Goal: Task Accomplishment & Management: Manage account settings

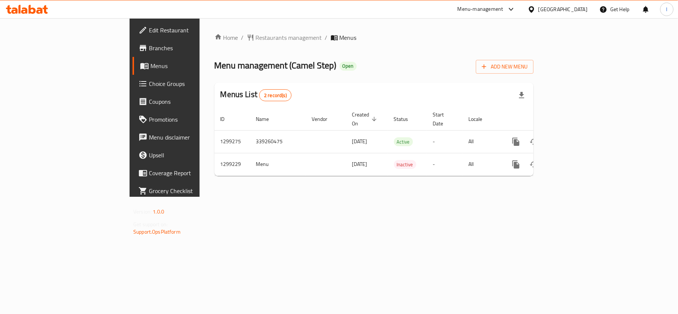
click at [265, 61] on h2 "Menu management ( Camel Step ) Open" at bounding box center [286, 66] width 142 height 12
click at [200, 31] on div "Home / Restaurants management / Menus Menu management ( Camel Step ) Open Add N…" at bounding box center [374, 107] width 349 height 179
click at [256, 34] on span "Restaurants management" at bounding box center [289, 37] width 66 height 9
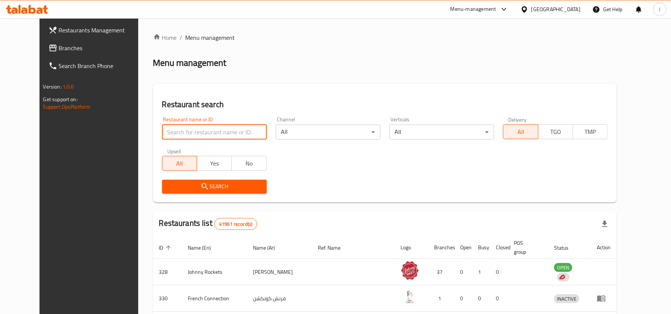
click at [212, 131] on input "search" at bounding box center [214, 132] width 105 height 15
paste input "701264"
type input "701264"
click at [231, 187] on span "Search" at bounding box center [214, 186] width 93 height 9
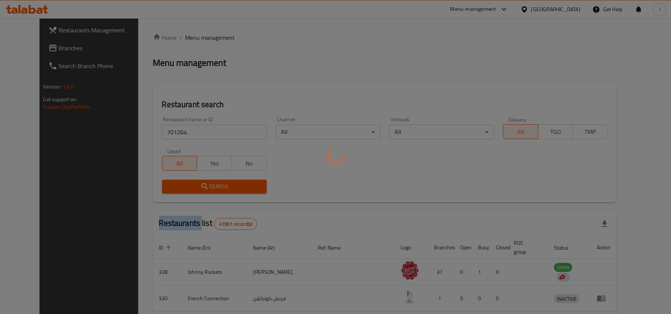
click at [231, 187] on div at bounding box center [335, 157] width 671 height 314
click at [293, 178] on div at bounding box center [335, 157] width 671 height 314
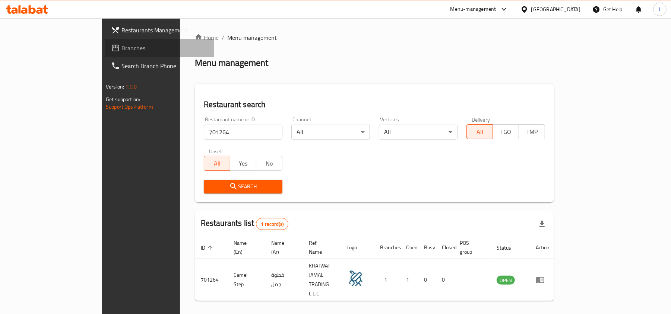
click at [105, 54] on link "Branches" at bounding box center [159, 48] width 109 height 18
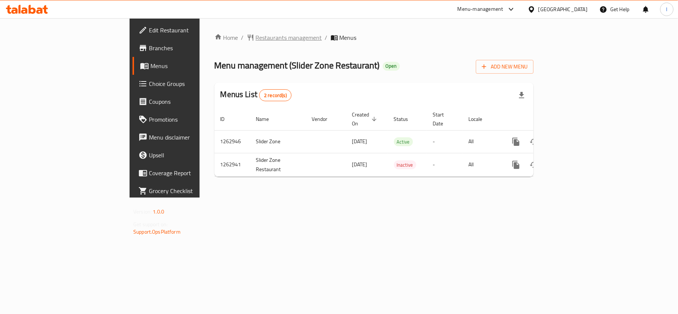
click at [256, 38] on span "Restaurants management" at bounding box center [289, 37] width 66 height 9
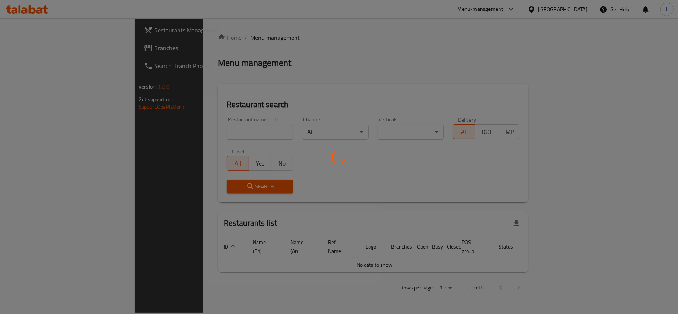
click at [193, 127] on div at bounding box center [339, 157] width 678 height 314
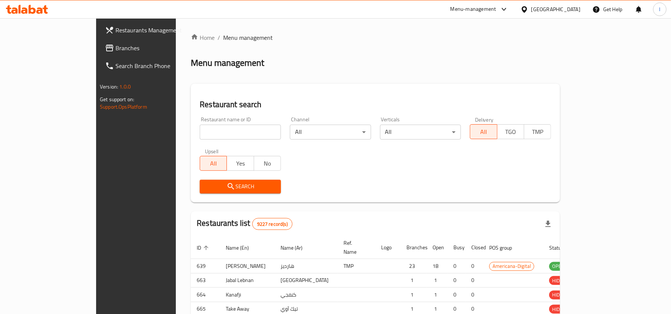
click at [193, 127] on div at bounding box center [335, 157] width 671 height 314
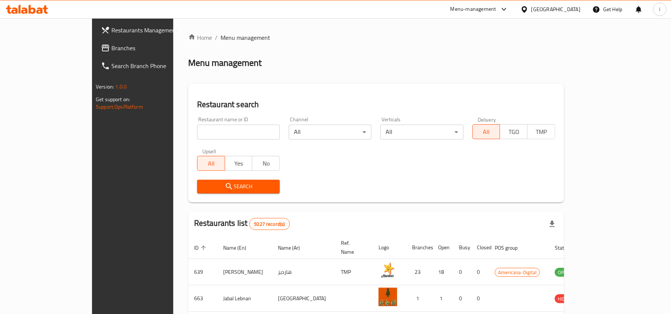
click at [197, 137] on input "search" at bounding box center [238, 132] width 83 height 15
paste input "685773"
type input "685773"
click button "Search" at bounding box center [238, 187] width 83 height 14
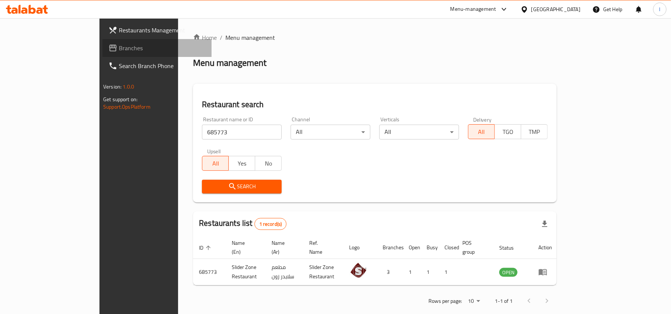
click at [119, 47] on span "Branches" at bounding box center [162, 48] width 87 height 9
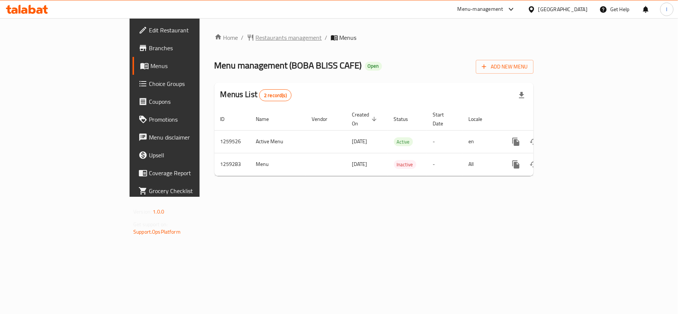
click at [256, 36] on span "Restaurants management" at bounding box center [289, 37] width 66 height 9
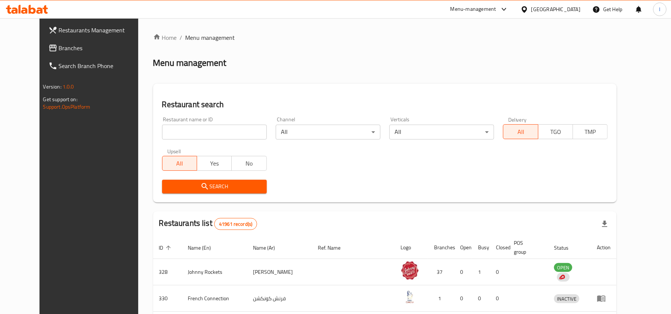
click at [172, 127] on input "search" at bounding box center [214, 132] width 105 height 15
paste input "684448"
type input "684448"
click at [236, 188] on span "Search" at bounding box center [214, 186] width 93 height 9
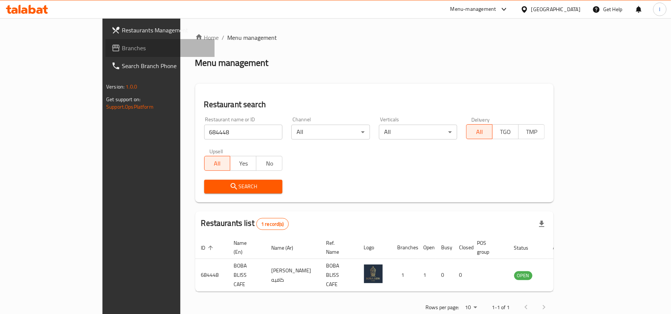
click at [122, 44] on span "Branches" at bounding box center [165, 48] width 87 height 9
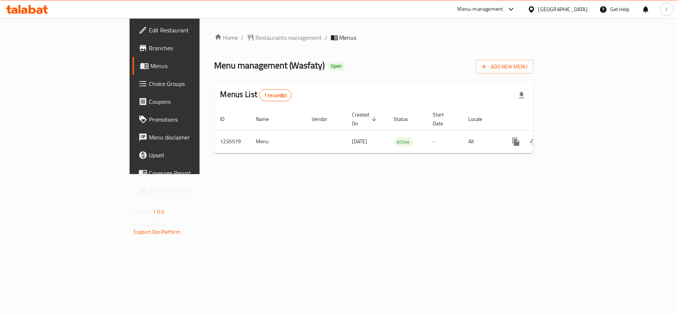
click at [256, 39] on span "Restaurants management" at bounding box center [289, 37] width 66 height 9
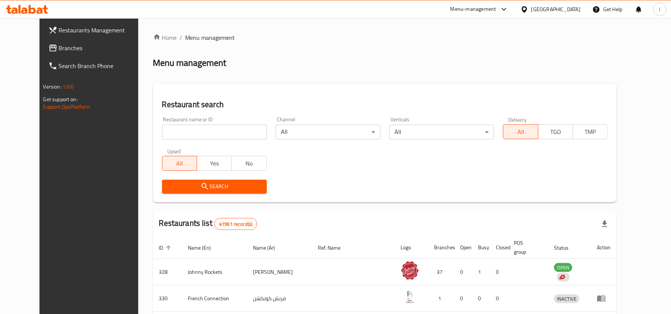
click at [180, 129] on input "search" at bounding box center [214, 132] width 105 height 15
paste input "678776"
type input "678776"
click at [216, 185] on span "Search" at bounding box center [214, 186] width 93 height 9
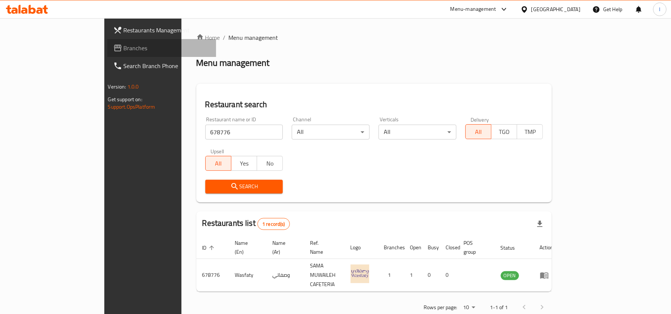
click at [124, 48] on span "Branches" at bounding box center [167, 48] width 87 height 9
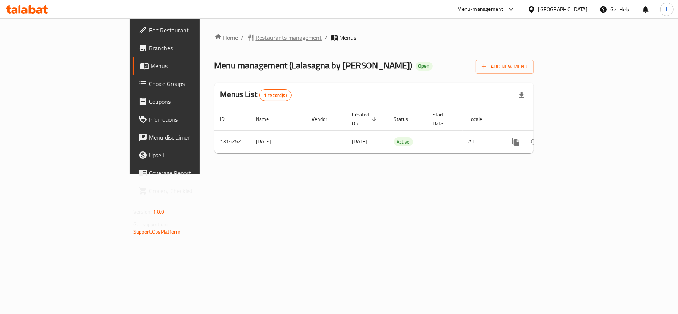
click at [256, 36] on span "Restaurants management" at bounding box center [289, 37] width 66 height 9
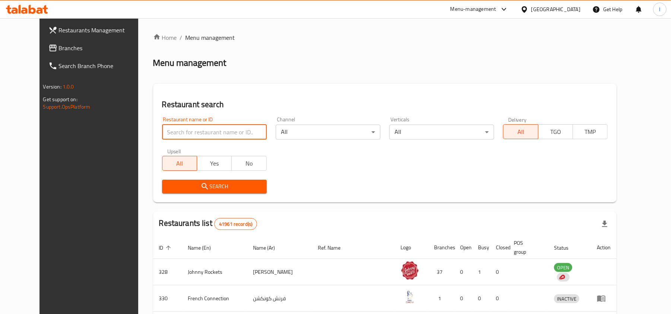
click at [184, 130] on input "search" at bounding box center [214, 132] width 105 height 15
paste input "706832"
type input "706832"
click at [210, 183] on span "Search" at bounding box center [214, 186] width 93 height 9
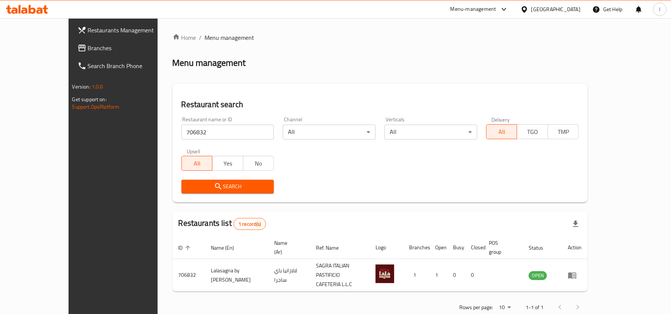
drag, startPoint x: 58, startPoint y: 46, endPoint x: 106, endPoint y: 19, distance: 54.4
click at [88, 46] on span "Branches" at bounding box center [131, 48] width 87 height 9
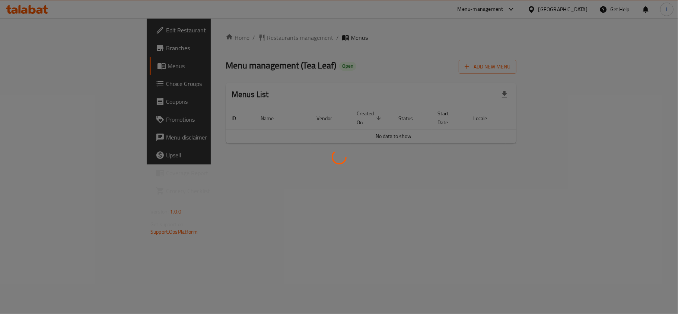
click at [260, 63] on div at bounding box center [339, 157] width 678 height 314
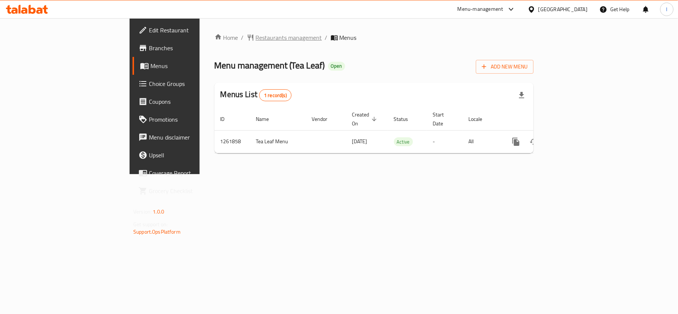
click at [256, 39] on span "Restaurants management" at bounding box center [289, 37] width 66 height 9
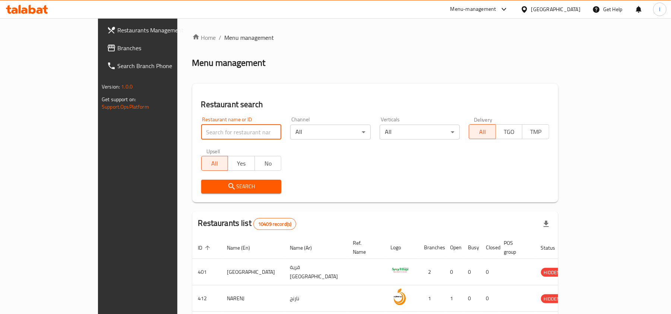
click at [201, 130] on input "search" at bounding box center [241, 132] width 80 height 15
paste input "685339"
type input "685339"
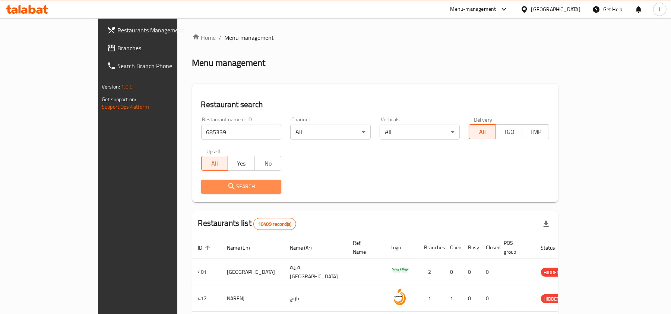
click at [239, 180] on button "Search" at bounding box center [241, 187] width 80 height 14
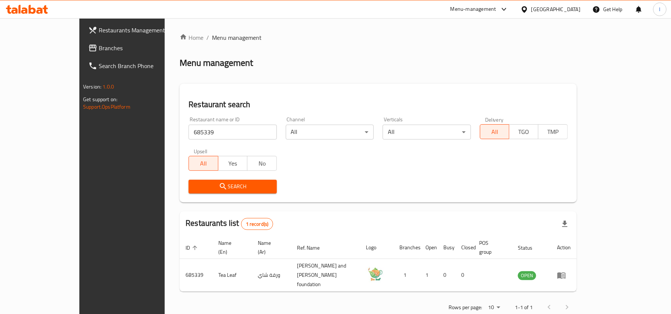
click at [99, 47] on span "Branches" at bounding box center [142, 48] width 87 height 9
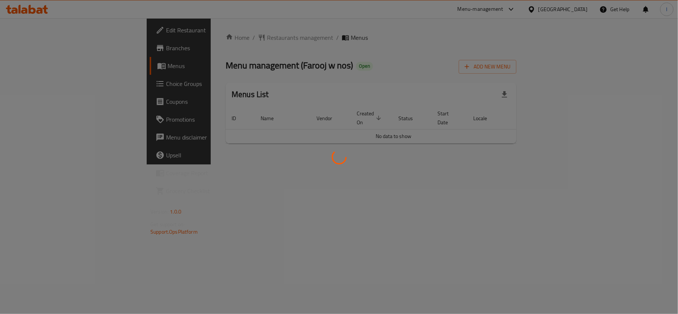
click at [283, 69] on div at bounding box center [339, 157] width 678 height 314
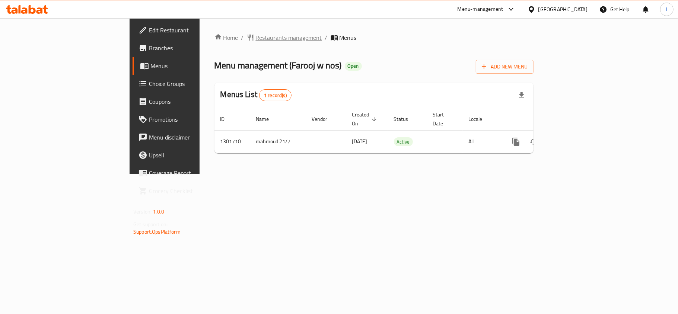
click at [256, 38] on span "Restaurants management" at bounding box center [289, 37] width 66 height 9
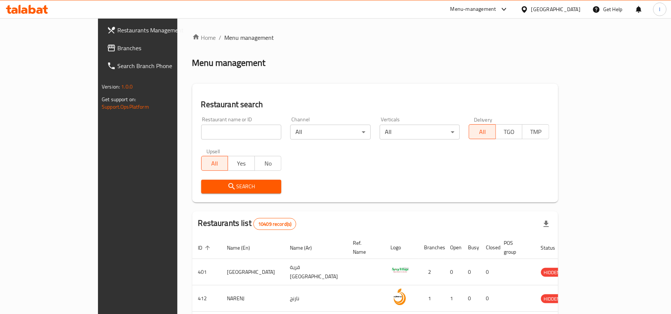
click at [201, 129] on input "search" at bounding box center [241, 132] width 80 height 15
paste input "702164"
type input "702164"
click at [227, 188] on icon "submit" at bounding box center [231, 186] width 9 height 9
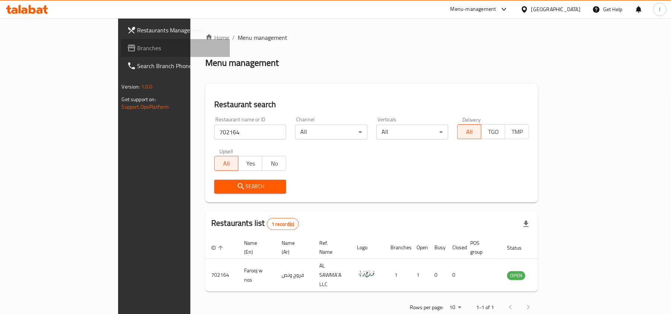
click at [137, 45] on span "Branches" at bounding box center [180, 48] width 87 height 9
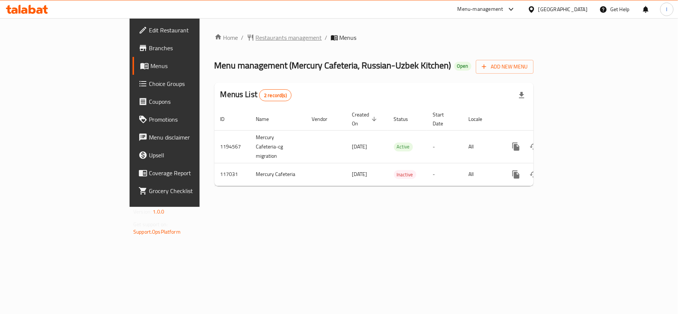
click at [256, 39] on span "Restaurants management" at bounding box center [289, 37] width 66 height 9
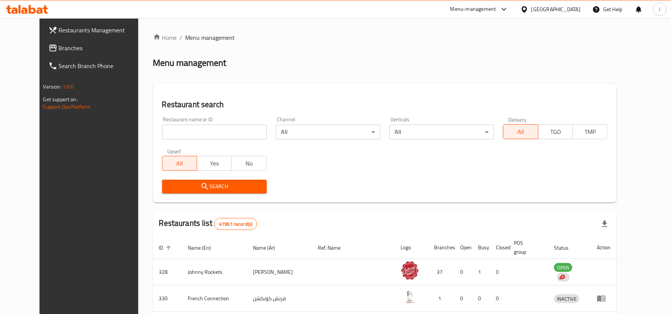
click at [200, 125] on input "search" at bounding box center [214, 132] width 105 height 15
paste input "605986"
type input "605986"
click button "Search" at bounding box center [214, 187] width 105 height 14
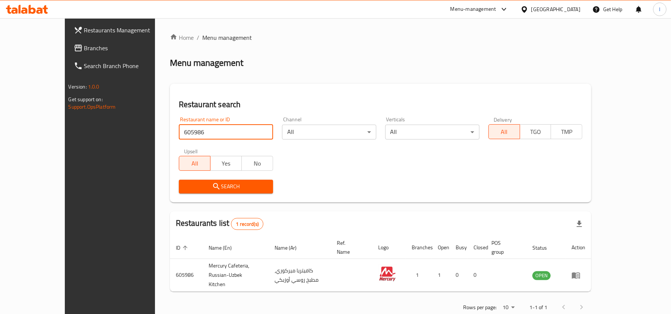
click at [84, 48] on span "Branches" at bounding box center [127, 48] width 87 height 9
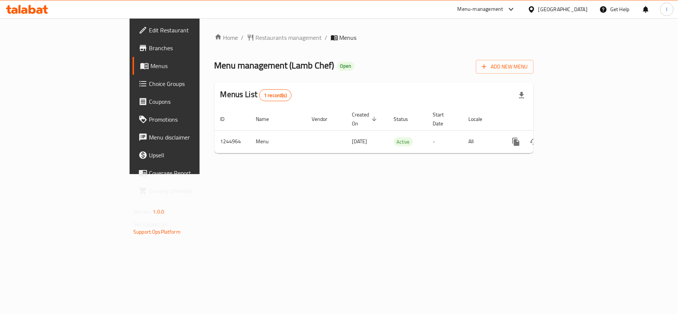
click at [282, 54] on div "Home / Restaurants management / Menus Menu management ( Lamb Chef ) Open Add Ne…" at bounding box center [374, 96] width 319 height 126
click at [256, 38] on span "Restaurants management" at bounding box center [289, 37] width 66 height 9
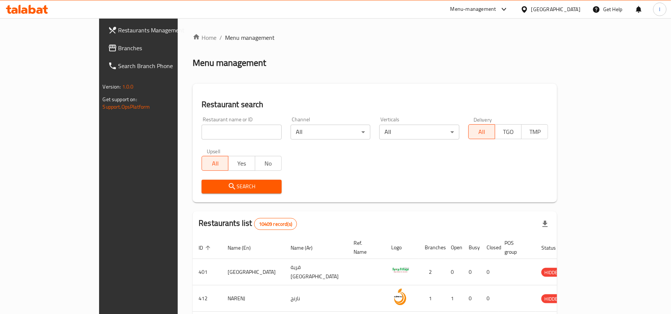
click at [233, 130] on input "search" at bounding box center [241, 132] width 80 height 15
paste input "682311"
type input "682311"
click button "Search" at bounding box center [241, 187] width 80 height 14
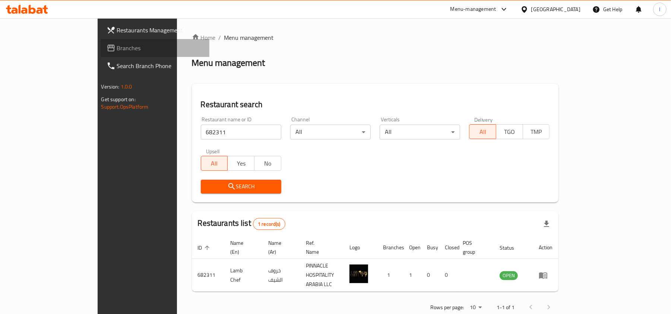
click at [107, 46] on icon at bounding box center [111, 48] width 9 height 9
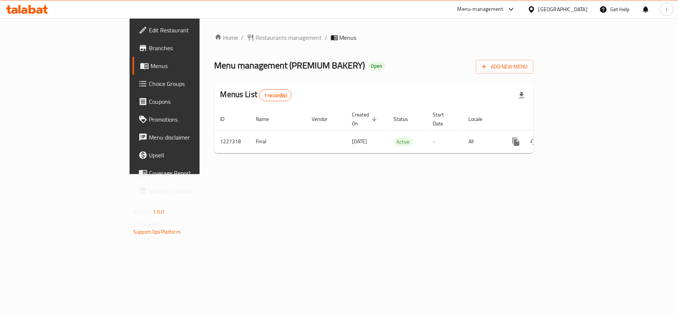
click at [327, 41] on ol "Home / Restaurants management / Menus" at bounding box center [374, 37] width 319 height 9
click at [256, 38] on span "Restaurants management" at bounding box center [289, 37] width 66 height 9
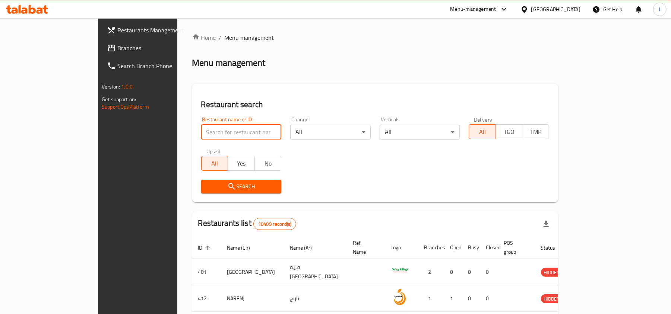
click at [201, 130] on input "search" at bounding box center [241, 132] width 80 height 15
paste input "676027"
type input "676027"
click button "Search" at bounding box center [241, 187] width 80 height 14
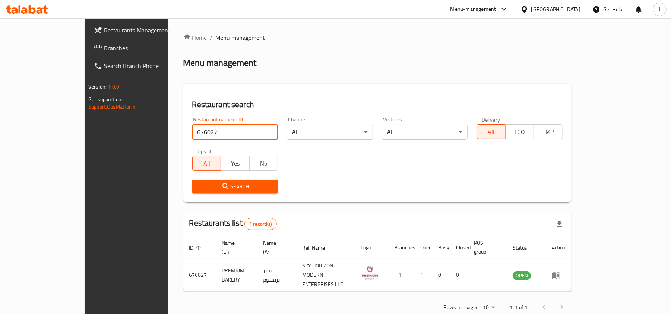
click at [104, 51] on span "Branches" at bounding box center [147, 48] width 87 height 9
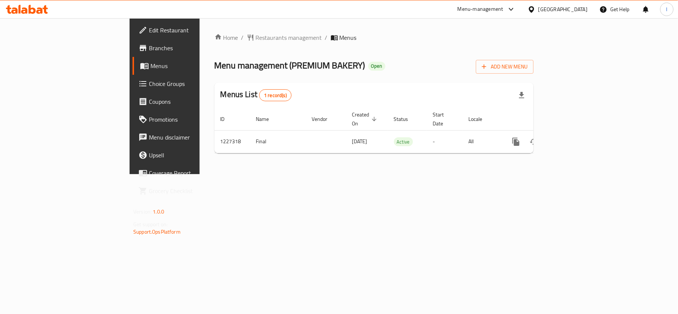
click at [149, 82] on span "Choice Groups" at bounding box center [193, 83] width 88 height 9
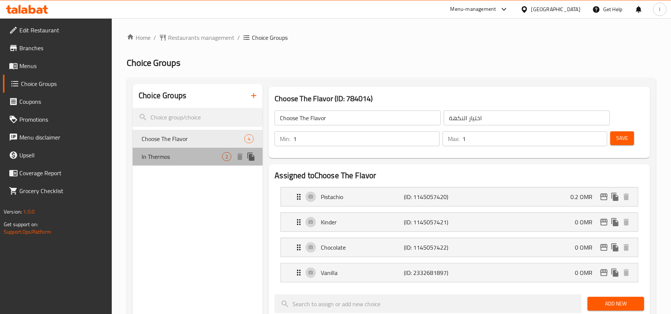
click at [181, 157] on span "In Thermos" at bounding box center [182, 156] width 80 height 9
type input "In Thermos"
type input "في ترموس"
type input "0"
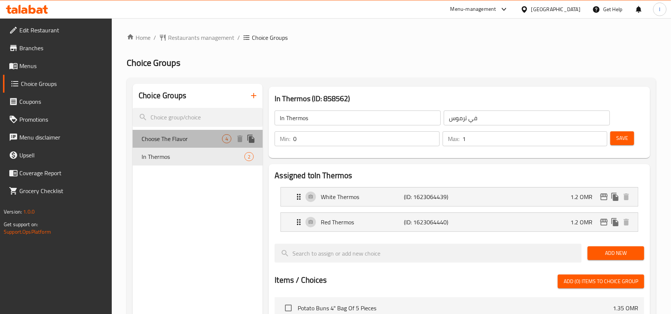
click at [193, 139] on span "Choose The Flavor" at bounding box center [182, 138] width 80 height 9
type input "Choose The Flavor"
type input "اختيار النكهة"
type input "1"
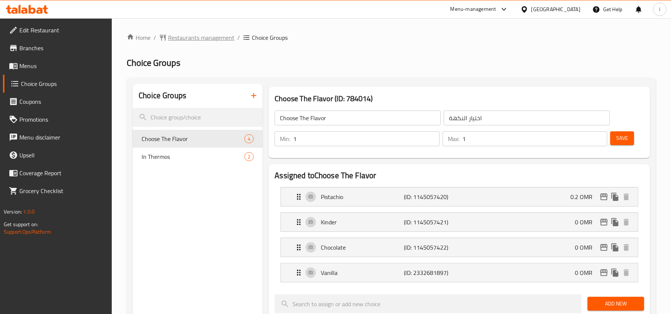
click at [192, 36] on span "Restaurants management" at bounding box center [201, 37] width 66 height 9
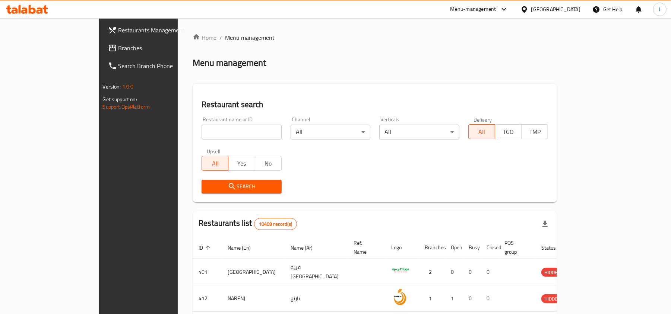
click at [118, 45] on span "Branches" at bounding box center [161, 48] width 87 height 9
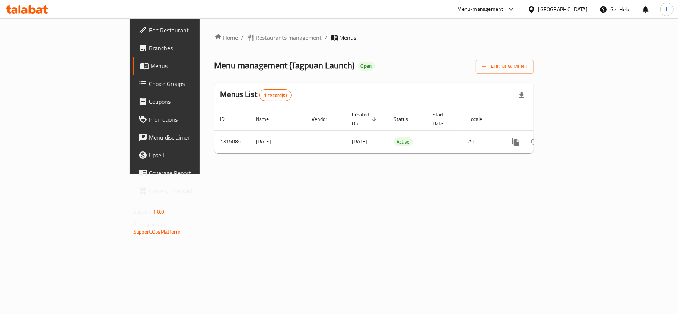
click at [231, 54] on div "Home / Restaurants management / Menus Menu management ( Tagpuan Launch ) Open A…" at bounding box center [374, 96] width 319 height 126
click at [256, 35] on span "Restaurants management" at bounding box center [289, 37] width 66 height 9
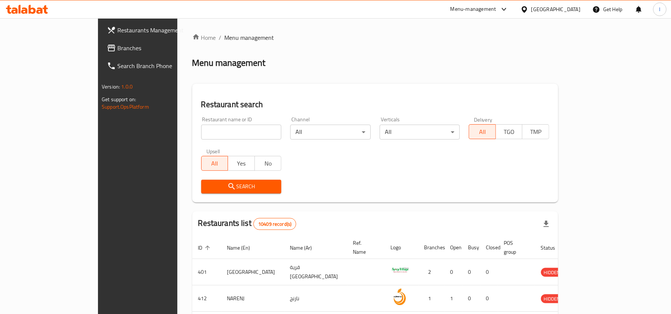
click at [201, 127] on input "search" at bounding box center [241, 132] width 80 height 15
paste input "707176"
type input "707176"
click button "Search" at bounding box center [241, 187] width 80 height 14
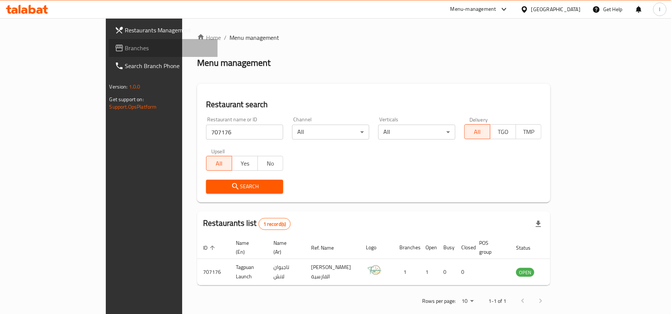
click at [125, 45] on span "Branches" at bounding box center [168, 48] width 87 height 9
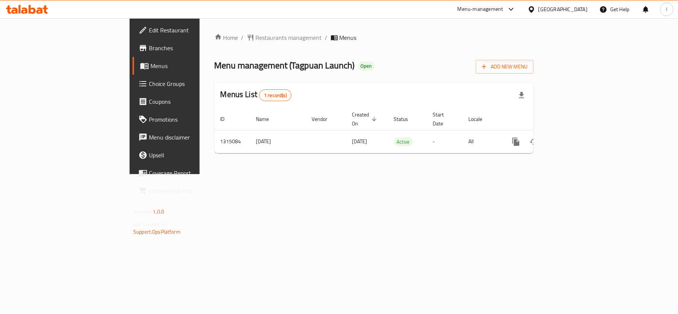
click at [149, 82] on span "Choice Groups" at bounding box center [193, 83] width 88 height 9
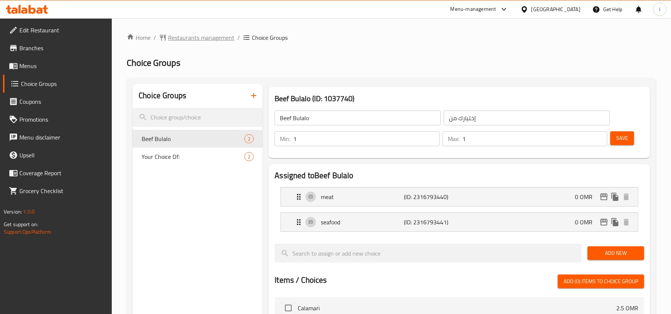
click at [207, 41] on span "Restaurants management" at bounding box center [201, 37] width 66 height 9
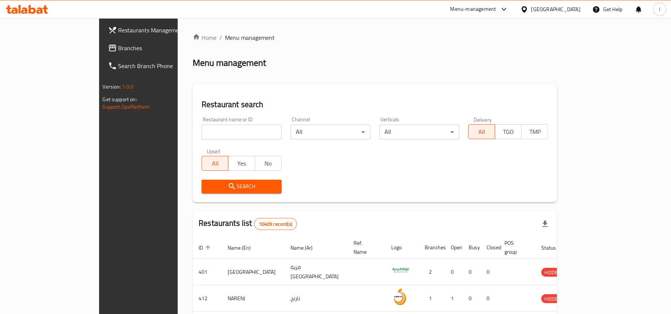
click at [118, 48] on span "Branches" at bounding box center [161, 48] width 87 height 9
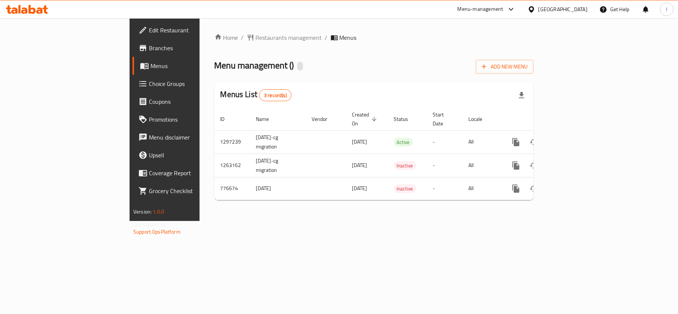
click at [149, 79] on span "Choice Groups" at bounding box center [193, 83] width 88 height 9
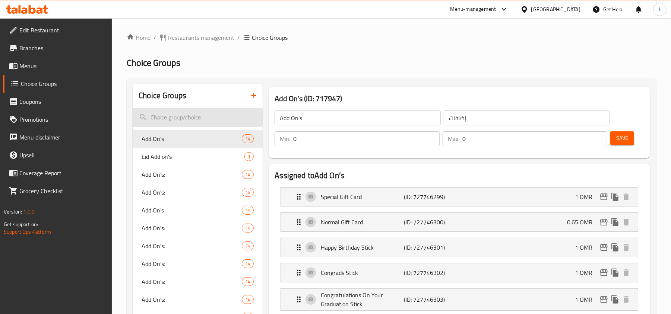
click at [211, 123] on input "search" at bounding box center [198, 117] width 130 height 19
paste input "Women's Day:"
click at [174, 118] on input "Women's Day" at bounding box center [198, 117] width 130 height 19
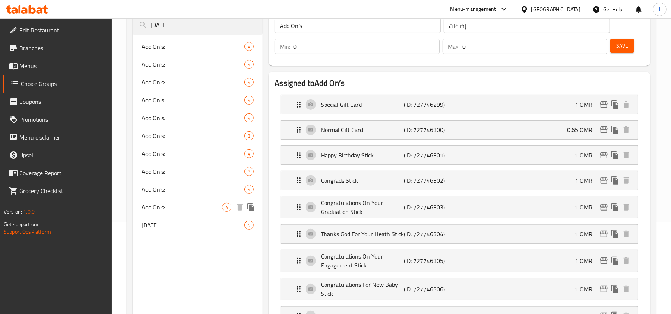
scroll to position [99, 0]
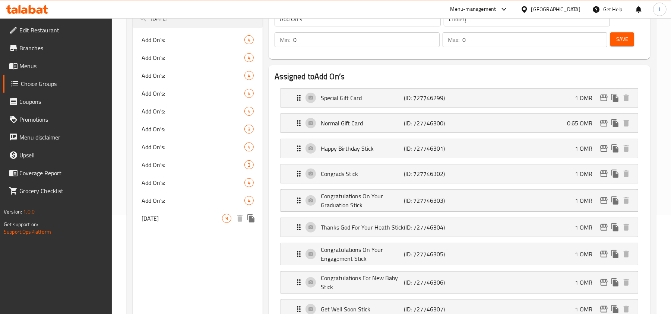
type input "Women's Day"
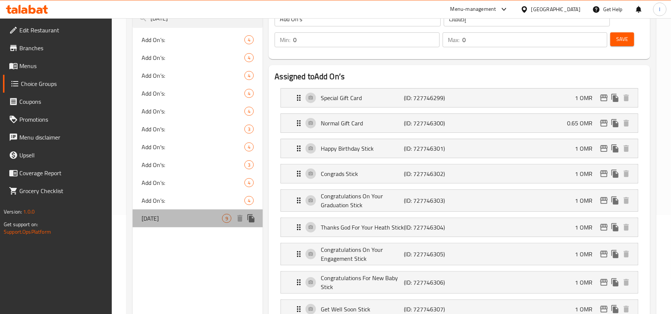
click at [206, 214] on span "Women's Day" at bounding box center [182, 218] width 80 height 9
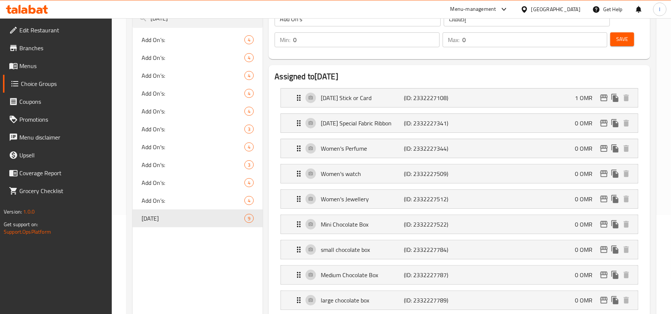
type input "Women's Day"
type input "إضافات يوم المرأة العمانية"
type input "9"
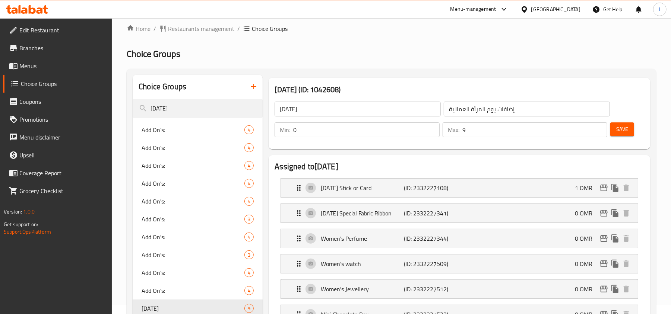
scroll to position [0, 0]
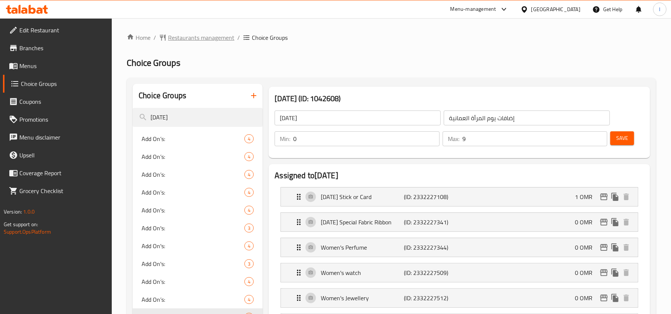
click at [196, 40] on span "Restaurants management" at bounding box center [201, 37] width 66 height 9
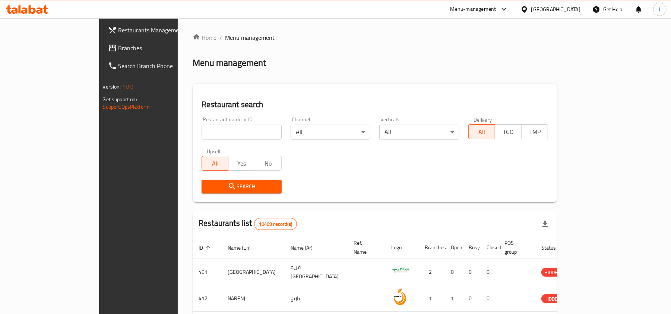
click at [118, 50] on span "Branches" at bounding box center [161, 48] width 87 height 9
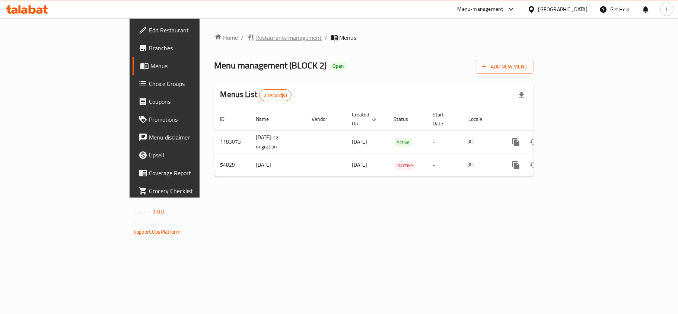
click at [256, 38] on span "Restaurants management" at bounding box center [289, 37] width 66 height 9
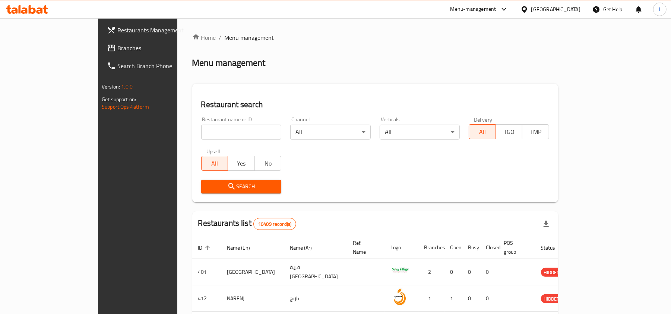
click at [201, 130] on input "search" at bounding box center [241, 132] width 80 height 15
paste input "26999"
type input "26999"
click at [249, 181] on button "Search" at bounding box center [241, 187] width 80 height 14
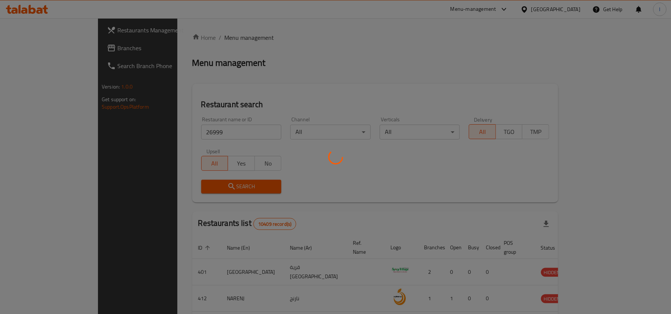
click at [296, 170] on div at bounding box center [335, 157] width 671 height 314
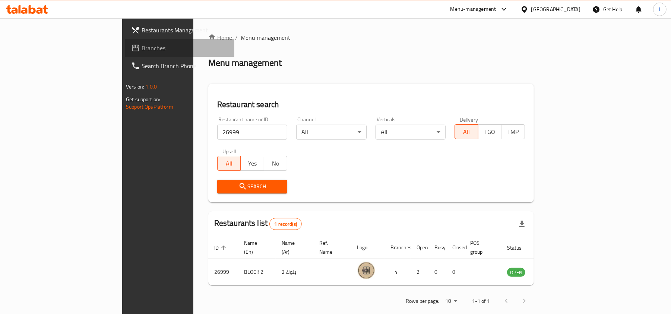
click at [142, 49] on span "Branches" at bounding box center [185, 48] width 87 height 9
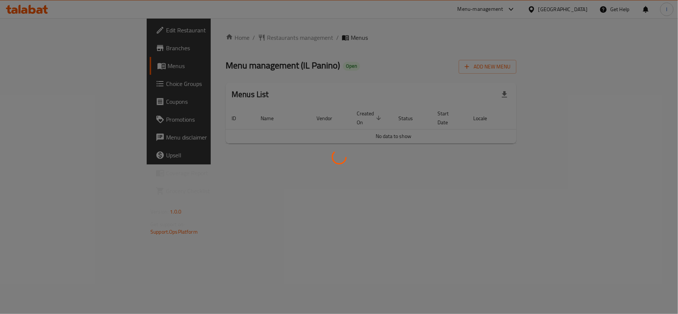
click at [270, 73] on div at bounding box center [339, 157] width 678 height 314
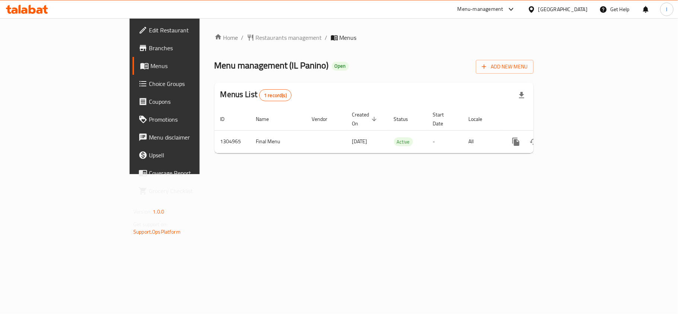
click at [256, 38] on span "Restaurants management" at bounding box center [289, 37] width 66 height 9
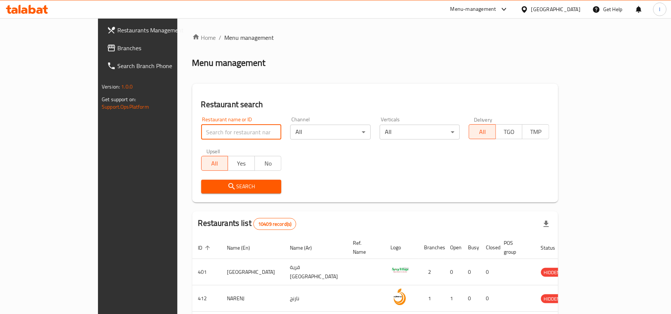
click at [201, 130] on input "search" at bounding box center [241, 132] width 80 height 15
paste input "703497"
type input "703497"
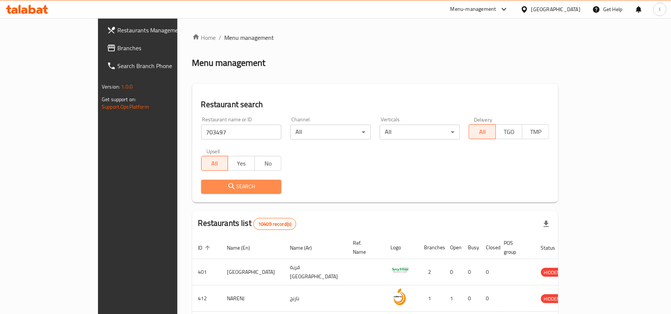
click at [245, 183] on span "Search" at bounding box center [241, 186] width 69 height 9
click at [245, 183] on div at bounding box center [335, 157] width 671 height 314
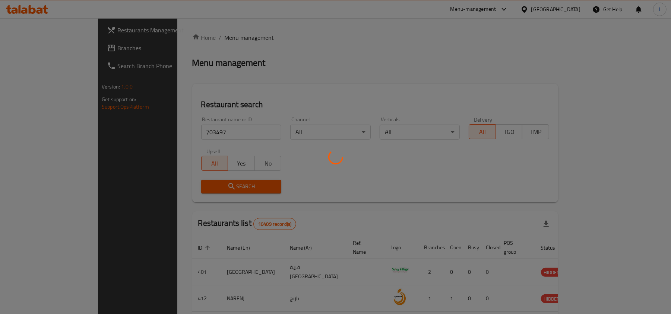
click at [267, 72] on div at bounding box center [335, 157] width 671 height 314
click at [246, 98] on div at bounding box center [335, 157] width 671 height 314
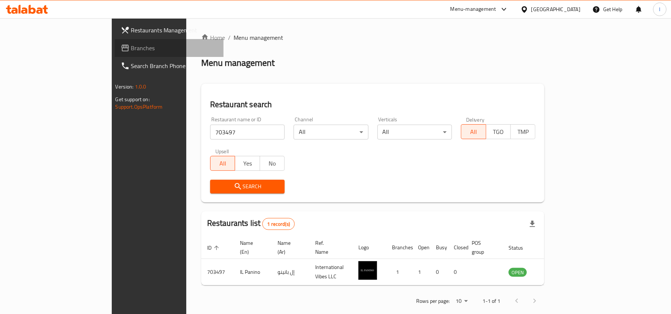
click at [131, 48] on span "Branches" at bounding box center [174, 48] width 87 height 9
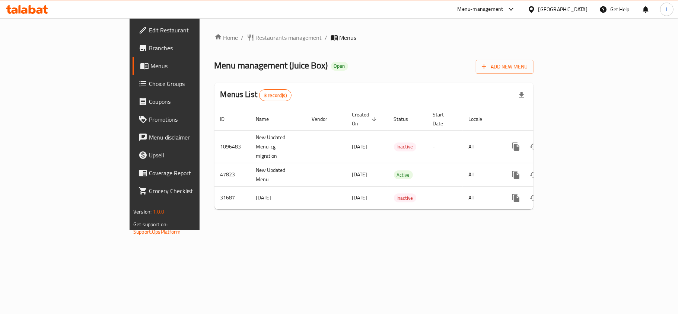
click at [372, 73] on div "Menu management ( Juice Box ) Open Add New Menu" at bounding box center [374, 65] width 319 height 17
click at [256, 38] on span "Restaurants management" at bounding box center [289, 37] width 66 height 9
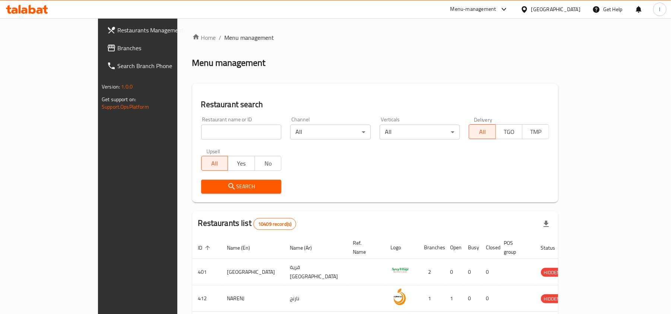
click at [206, 133] on input "search" at bounding box center [241, 132] width 80 height 15
paste input "16132"
type input "16132"
click at [201, 181] on button "Search" at bounding box center [241, 187] width 80 height 14
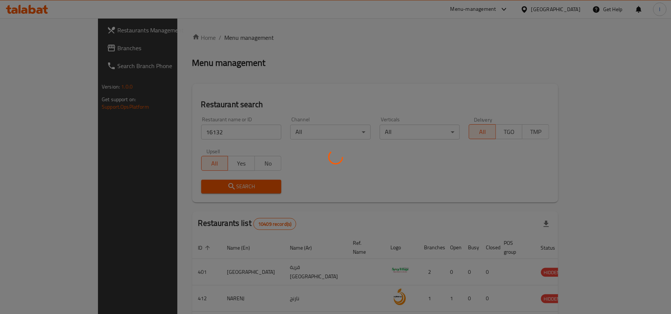
click at [284, 85] on div at bounding box center [335, 157] width 671 height 314
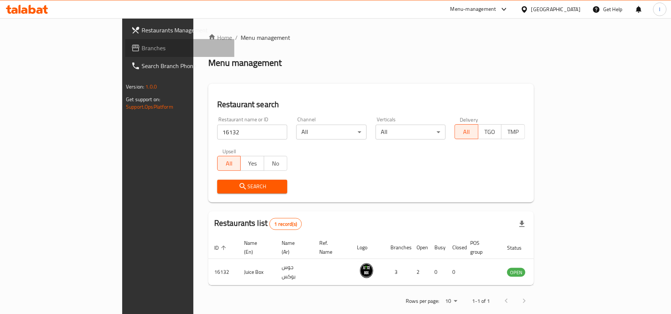
click at [142, 45] on span "Branches" at bounding box center [185, 48] width 87 height 9
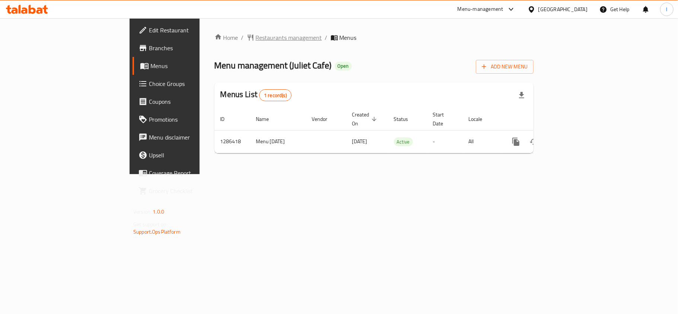
click at [256, 36] on span "Restaurants management" at bounding box center [289, 37] width 66 height 9
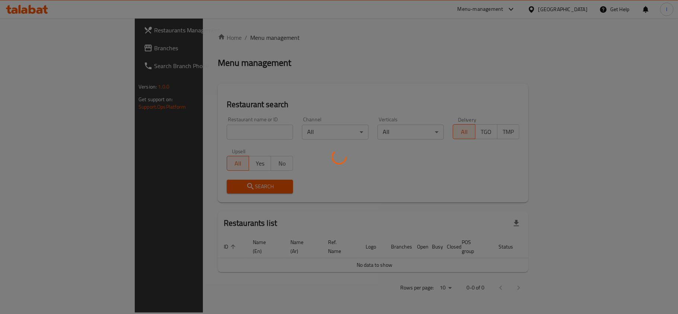
click at [168, 130] on div at bounding box center [339, 157] width 678 height 314
click at [165, 128] on div at bounding box center [339, 157] width 678 height 314
click at [171, 133] on div at bounding box center [339, 157] width 678 height 314
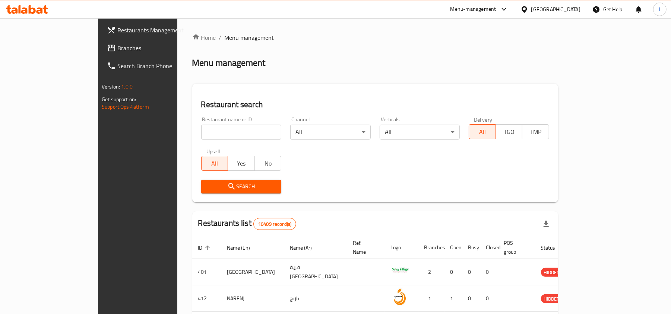
click at [201, 132] on input "search" at bounding box center [241, 132] width 80 height 15
paste input "696344"
type input "696344"
click at [207, 190] on span "Search" at bounding box center [241, 186] width 69 height 9
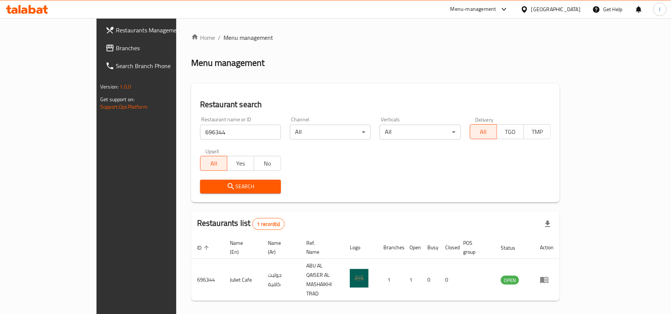
drag, startPoint x: 36, startPoint y: 43, endPoint x: 57, endPoint y: 43, distance: 21.2
click at [116, 44] on span "Branches" at bounding box center [159, 48] width 87 height 9
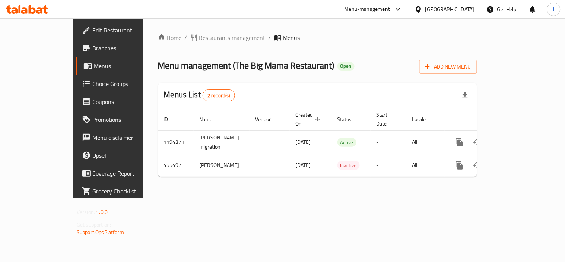
click at [92, 85] on span "Choice Groups" at bounding box center [126, 83] width 69 height 9
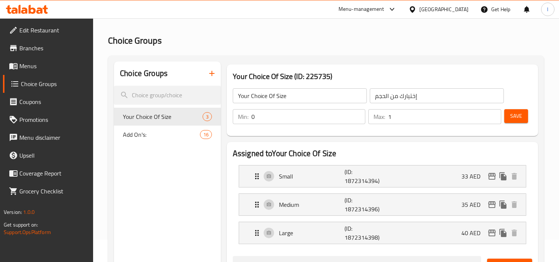
scroll to position [41, 0]
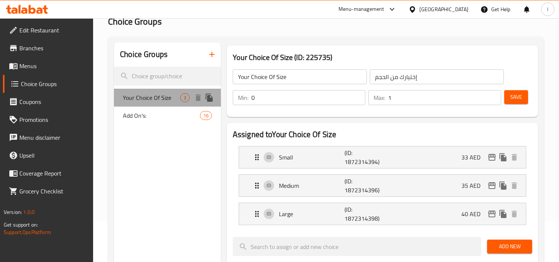
click at [149, 103] on div "Your Choice Of Size 3" at bounding box center [167, 98] width 107 height 18
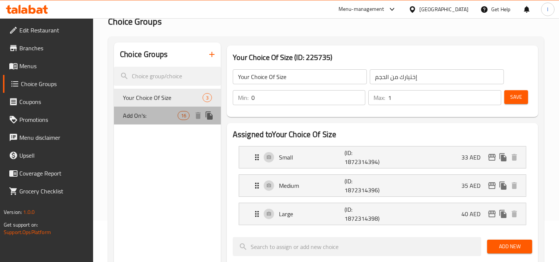
click at [147, 114] on span "Add On's:" at bounding box center [150, 115] width 54 height 9
type input "Add On's:"
type input "الإضافات:"
type input "0"
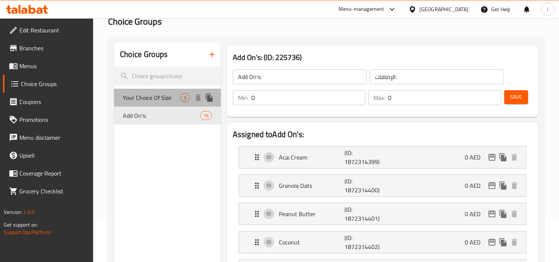
click at [156, 98] on span "Your Choice Of Size" at bounding box center [151, 97] width 57 height 9
type input "Your Choice Of Size"
type input "إختيارك من الحجم"
type input "1"
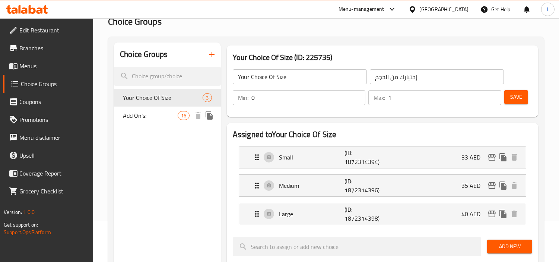
drag, startPoint x: 150, startPoint y: 120, endPoint x: 154, endPoint y: 102, distance: 18.3
click at [150, 120] on div "Add On's: 16" at bounding box center [167, 116] width 107 height 18
type input "Add On's:"
type input "الإضافات:"
type input "0"
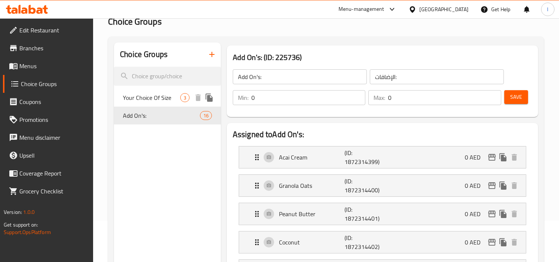
click at [155, 96] on span "Your Choice Of Size" at bounding box center [151, 97] width 57 height 9
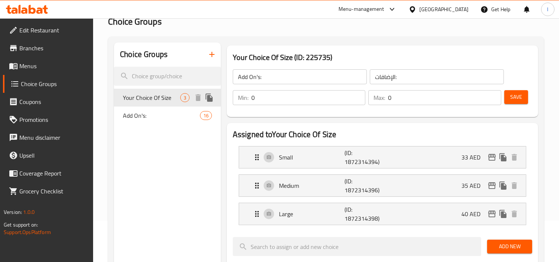
type input "Your Choice Of Size"
type input "إختيارك من الحجم"
type input "1"
click at [154, 93] on span "Your Choice Of Size" at bounding box center [151, 97] width 57 height 9
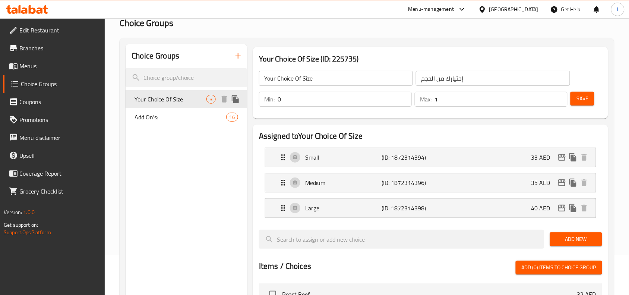
scroll to position [0, 0]
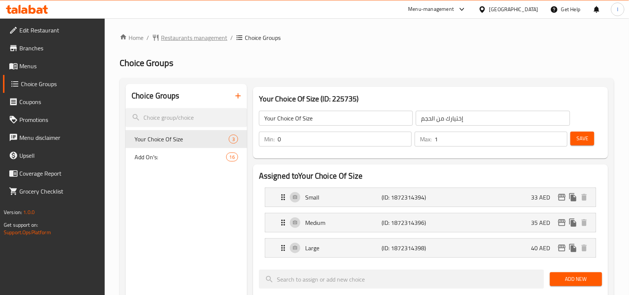
click at [199, 31] on div "Home / Restaurants management / Choice Groups Choice Groups Choice Groups Your …" at bounding box center [367, 298] width 524 height 560
click at [196, 36] on span "Restaurants management" at bounding box center [194, 37] width 66 height 9
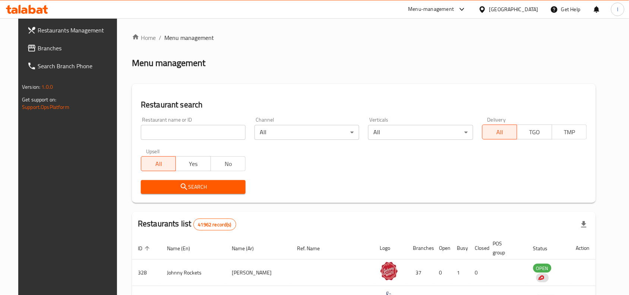
click at [38, 48] on span "Branches" at bounding box center [78, 48] width 80 height 9
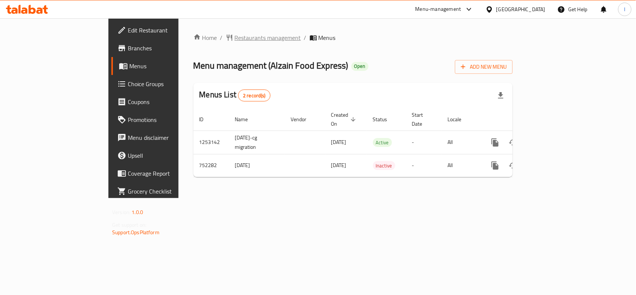
click at [235, 38] on span "Restaurants management" at bounding box center [268, 37] width 66 height 9
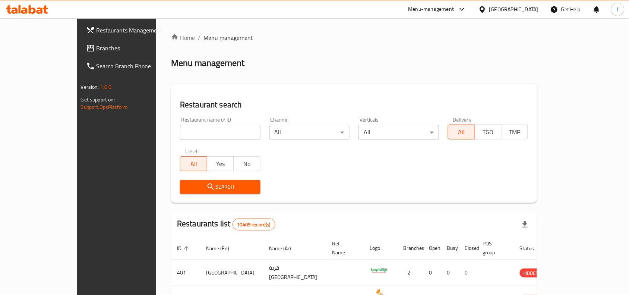
click at [180, 135] on input "search" at bounding box center [220, 132] width 80 height 15
paste input "649229"
type input "649229"
click button "Search" at bounding box center [220, 187] width 80 height 14
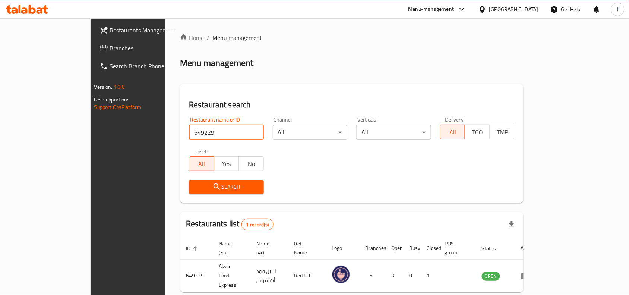
click at [110, 48] on span "Branches" at bounding box center [150, 48] width 80 height 9
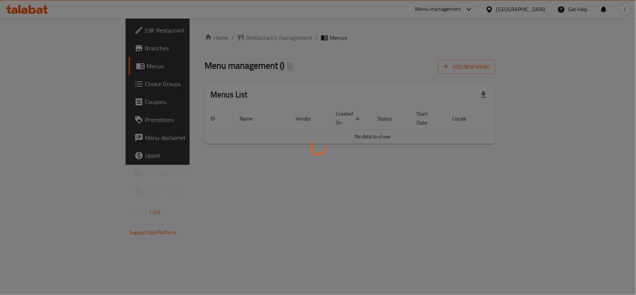
click at [274, 67] on div at bounding box center [318, 147] width 636 height 295
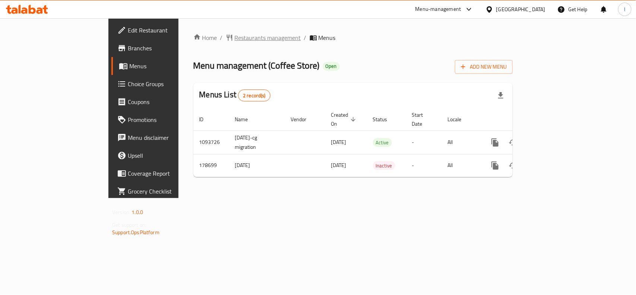
click at [235, 41] on span "Restaurants management" at bounding box center [268, 37] width 66 height 9
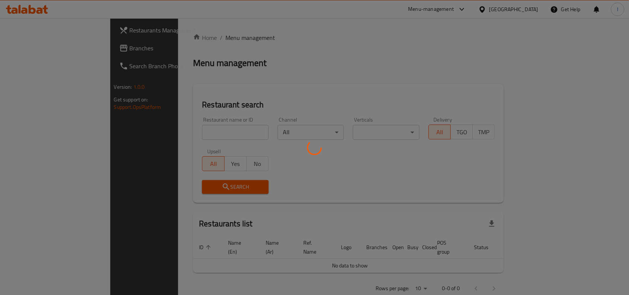
click at [170, 137] on div at bounding box center [314, 147] width 629 height 295
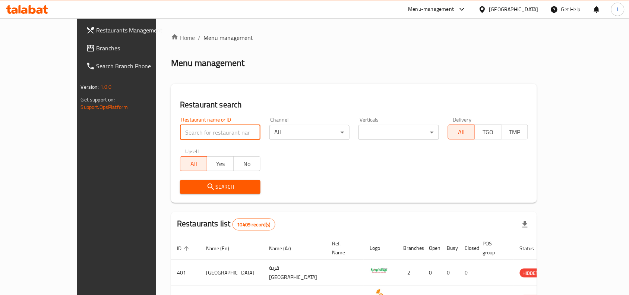
click at [180, 135] on input "search" at bounding box center [220, 132] width 80 height 15
paste input "618446"
type input "618446"
click at [191, 182] on span "Search" at bounding box center [220, 186] width 69 height 9
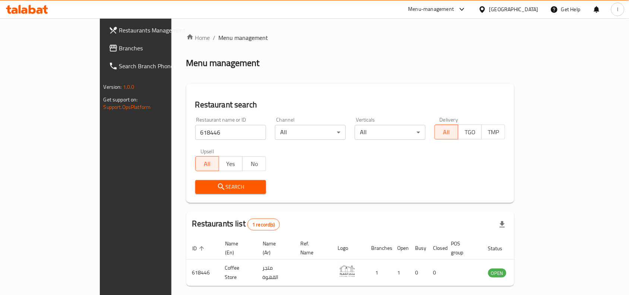
click at [119, 51] on span "Branches" at bounding box center [159, 48] width 80 height 9
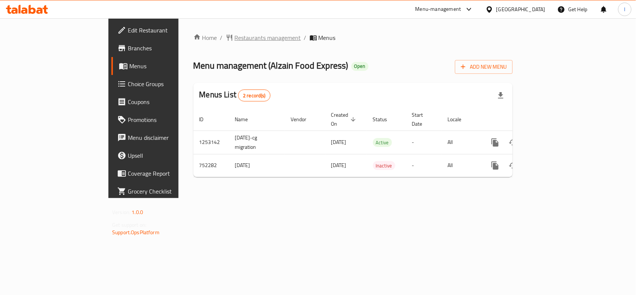
click at [235, 33] on span "Restaurants management" at bounding box center [268, 37] width 66 height 9
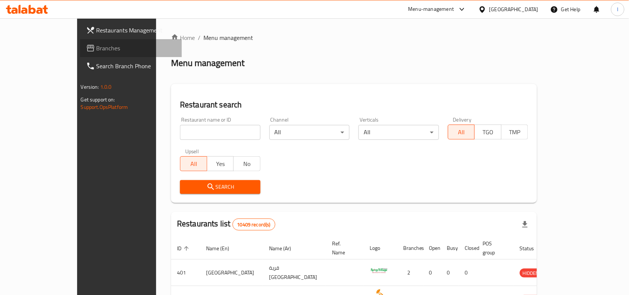
click at [96, 48] on span "Branches" at bounding box center [136, 48] width 80 height 9
